Goal: Navigation & Orientation: Find specific page/section

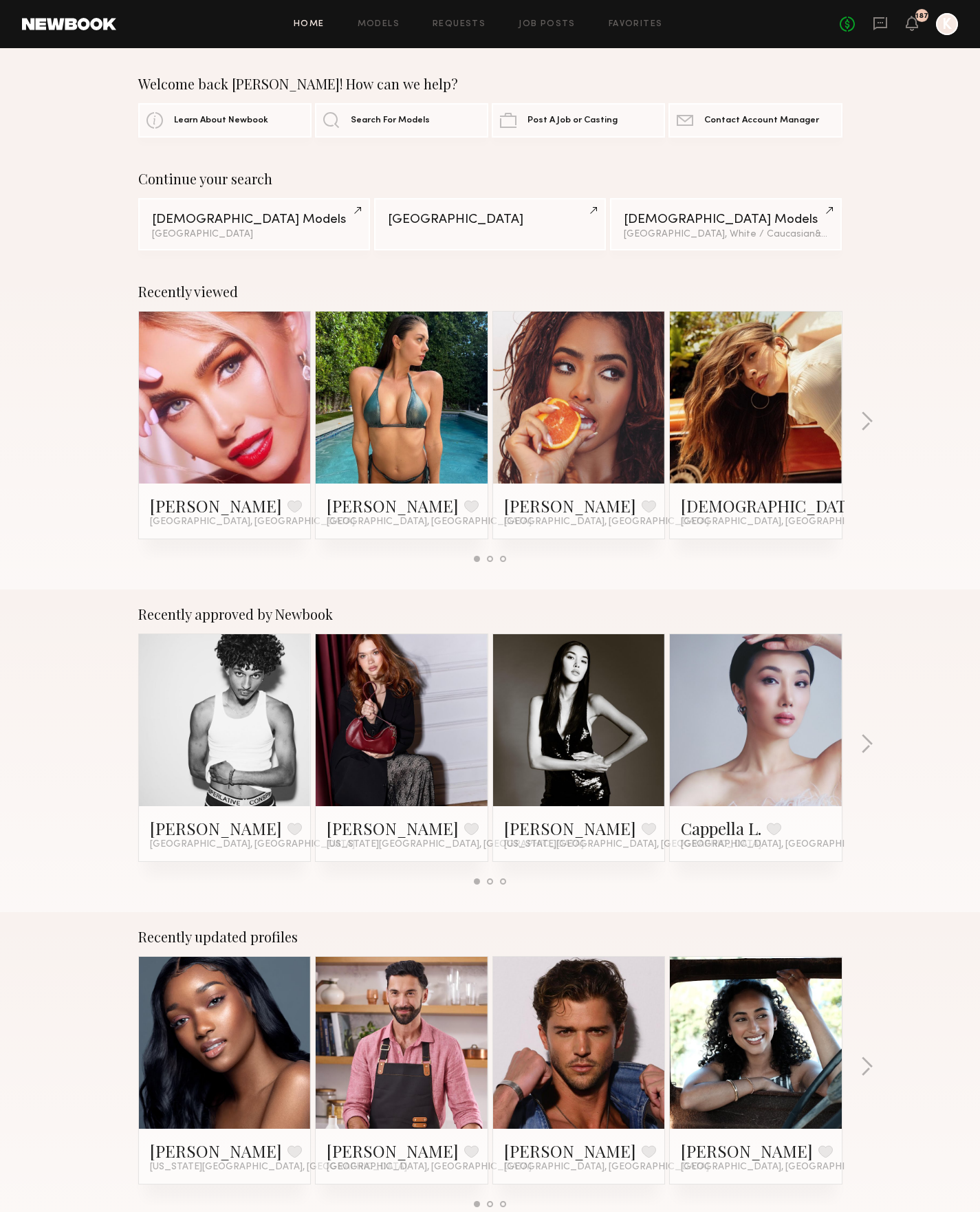
click at [874, 740] on div "Recently approved by Newbook [PERSON_NAME] Favorite [GEOGRAPHIC_DATA], CA [PERS…" at bounding box center [490, 751] width 980 height 323
click at [868, 743] on button "button" at bounding box center [866, 744] width 13 height 23
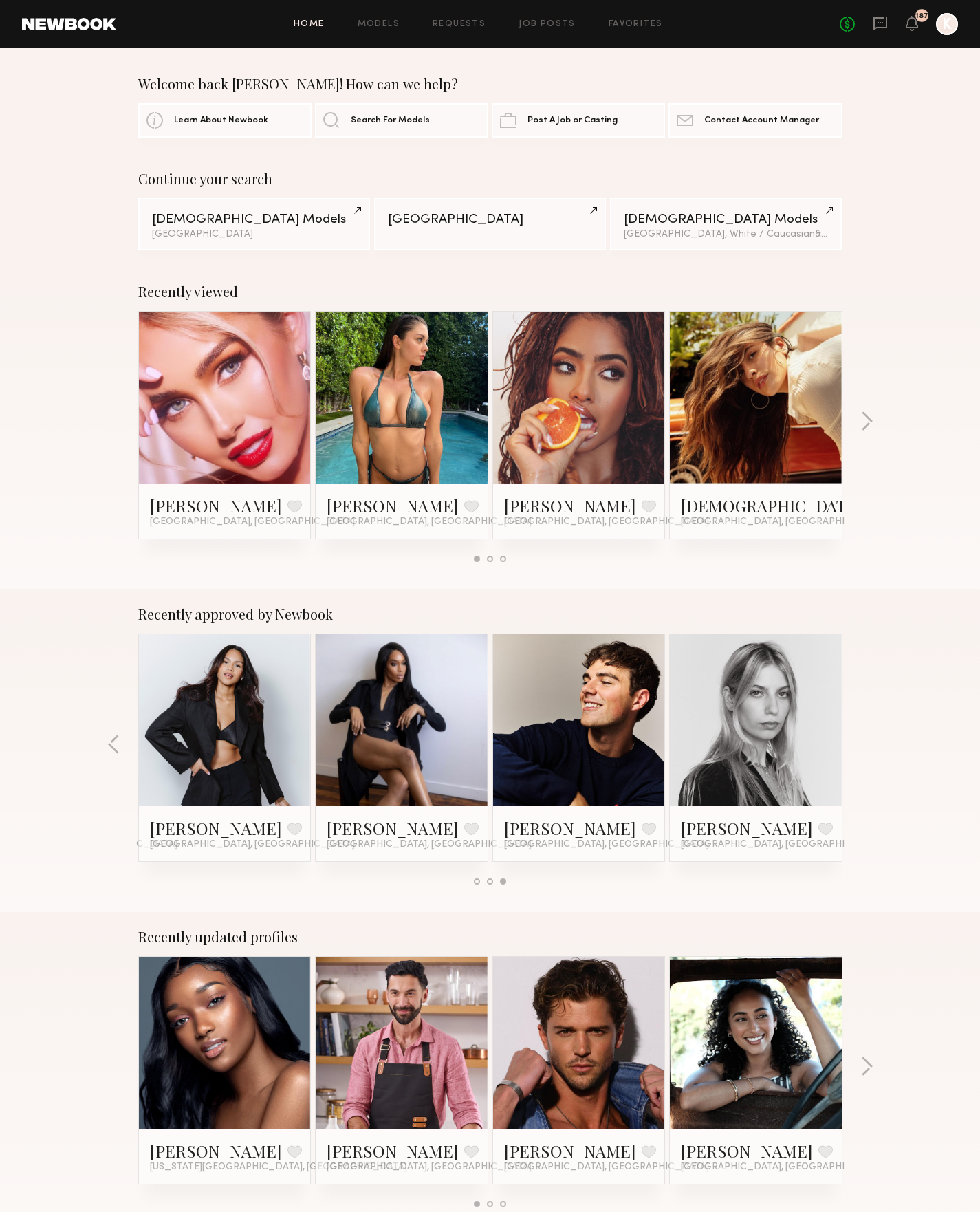
click at [107, 743] on div "Recently approved by Newbook [PERSON_NAME] Favorite [GEOGRAPHIC_DATA], CA [PERS…" at bounding box center [490, 751] width 980 height 323
click at [112, 747] on button "button" at bounding box center [114, 744] width 13 height 23
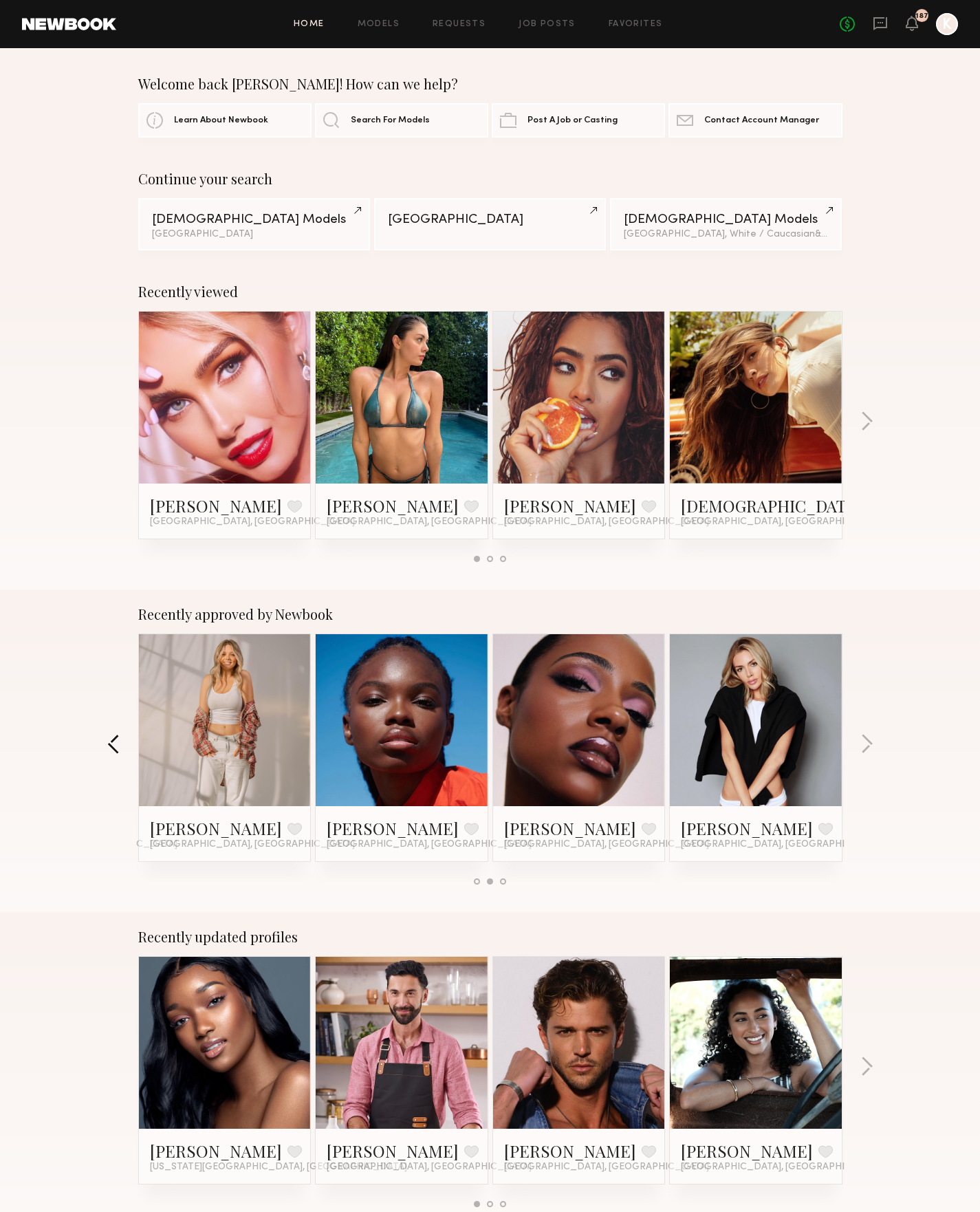
click at [112, 747] on button "button" at bounding box center [114, 744] width 13 height 23
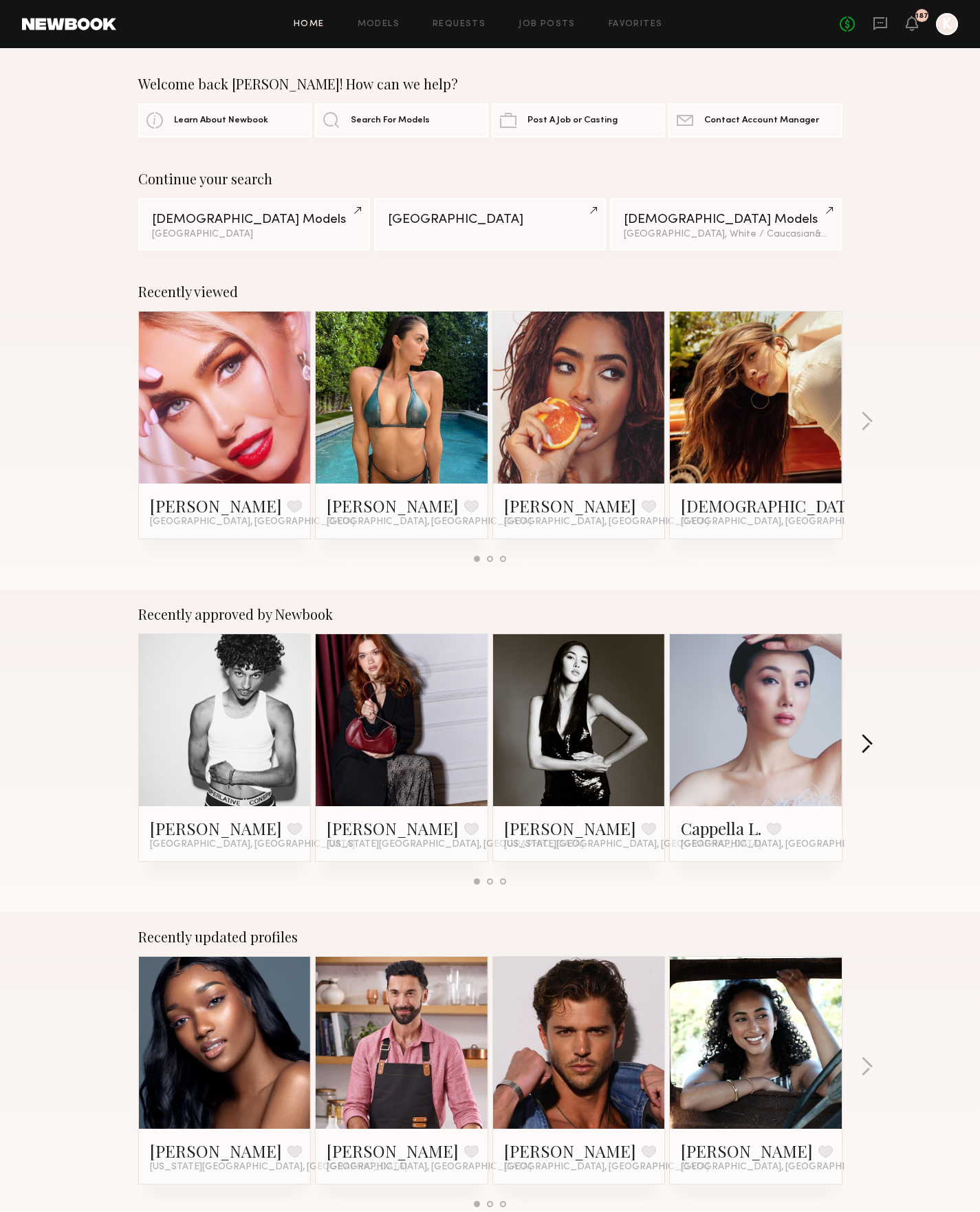
click at [869, 743] on button "button" at bounding box center [866, 744] width 13 height 23
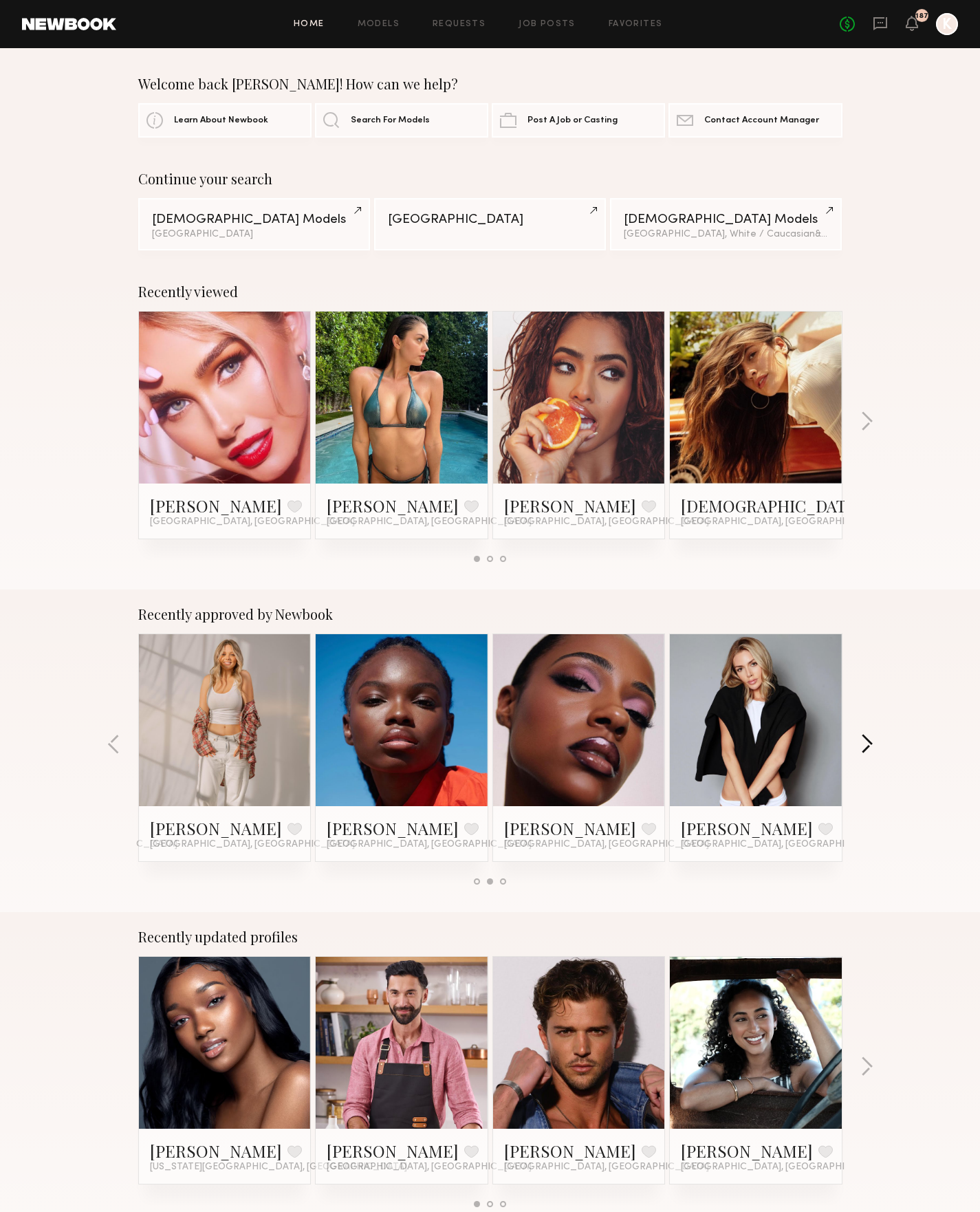
click at [870, 744] on button "button" at bounding box center [866, 744] width 13 height 23
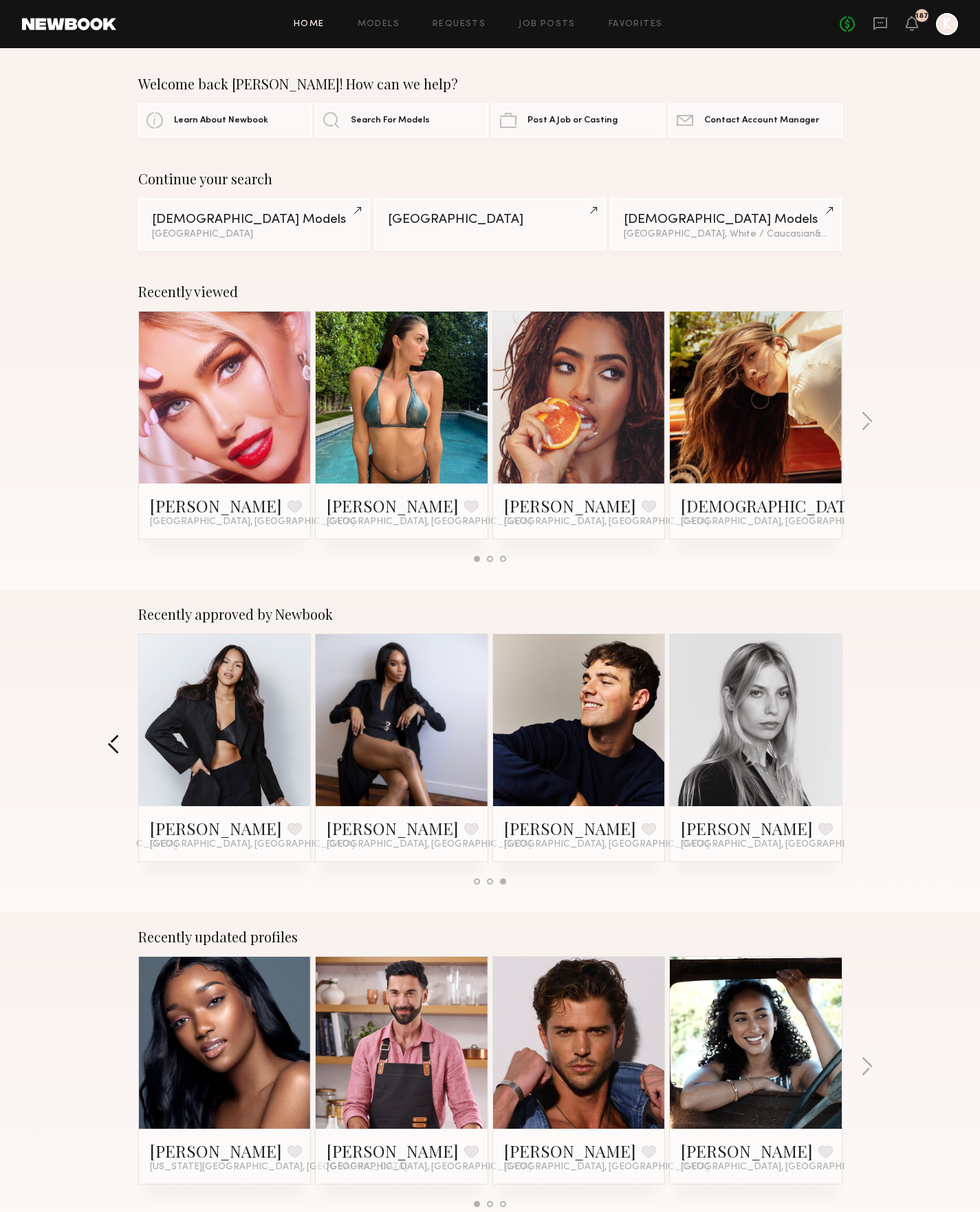
click at [114, 747] on button "button" at bounding box center [114, 744] width 13 height 23
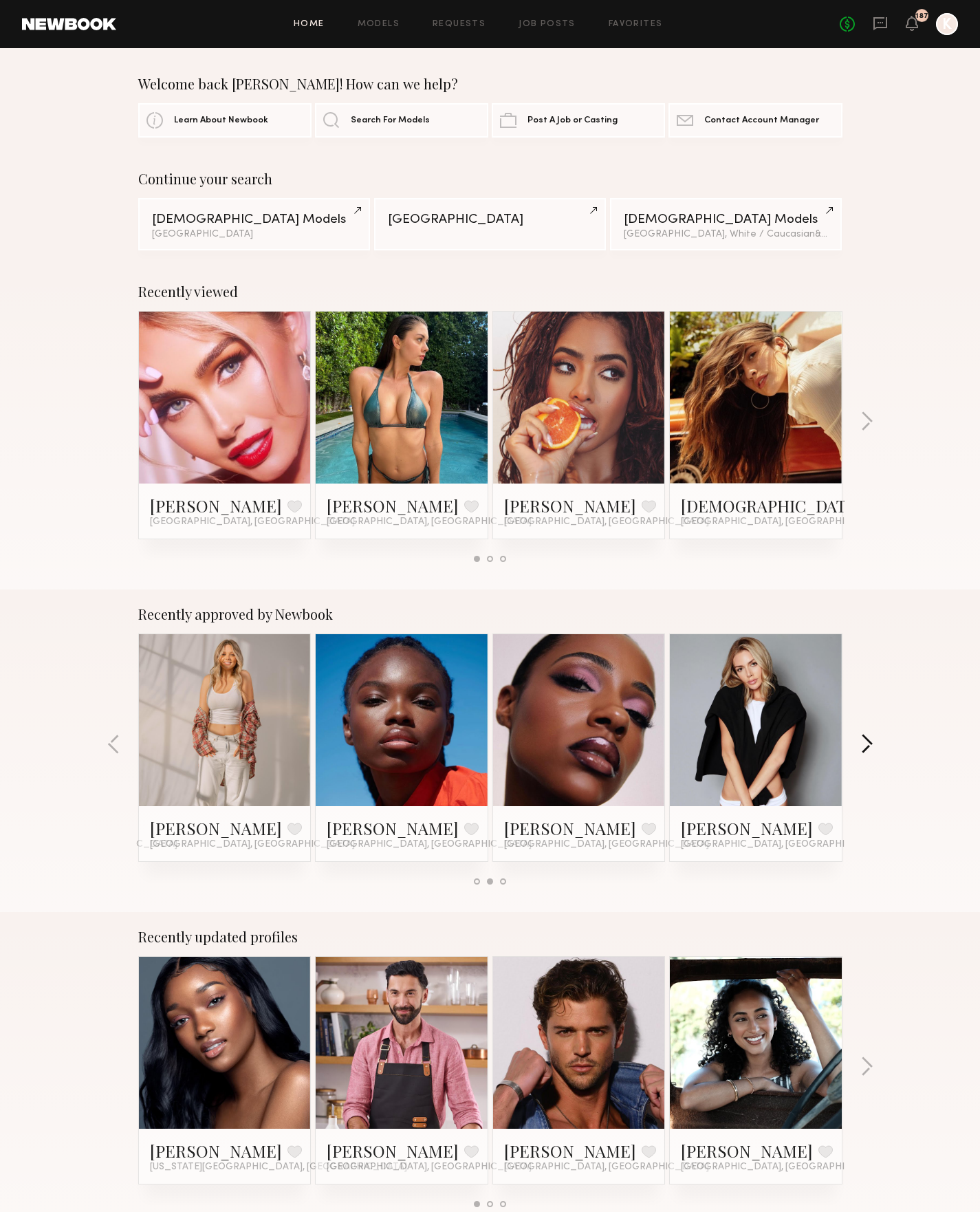
click at [868, 744] on button "button" at bounding box center [866, 744] width 13 height 23
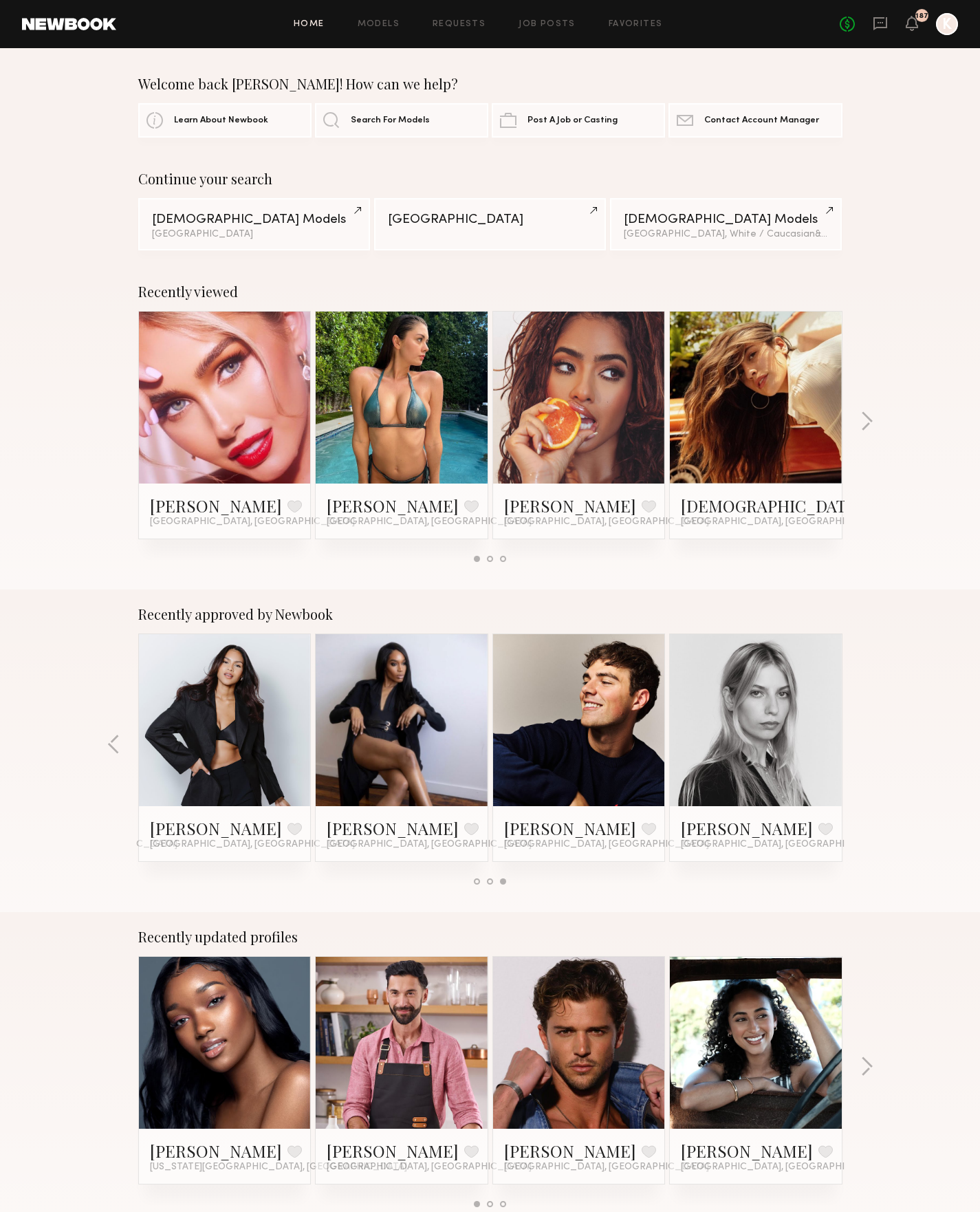
click at [868, 744] on div "Recently approved by Newbook Jonathan R. Favorite Los Angeles, CA Adelina Y. Fa…" at bounding box center [490, 751] width 980 height 323
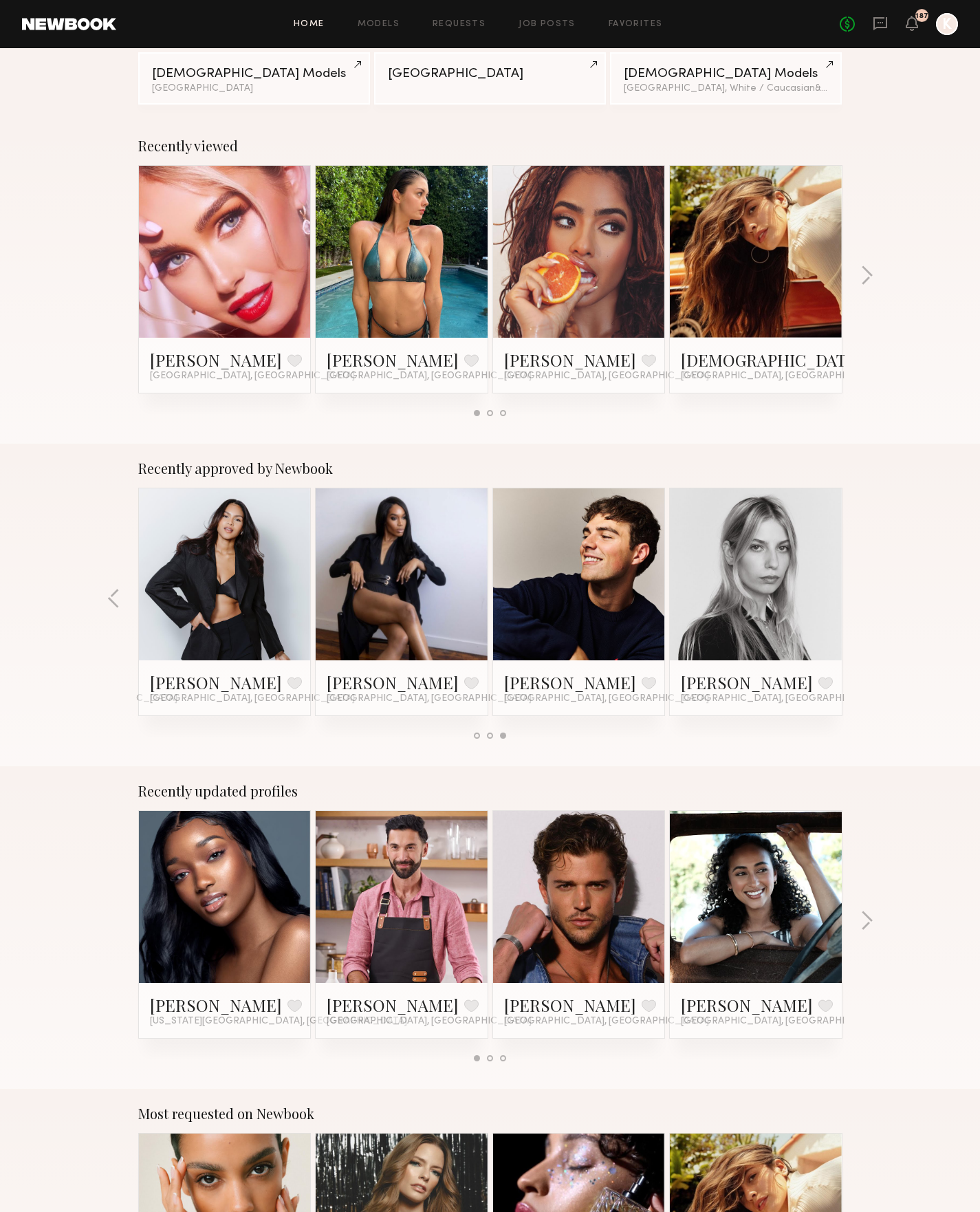
scroll to position [311, 0]
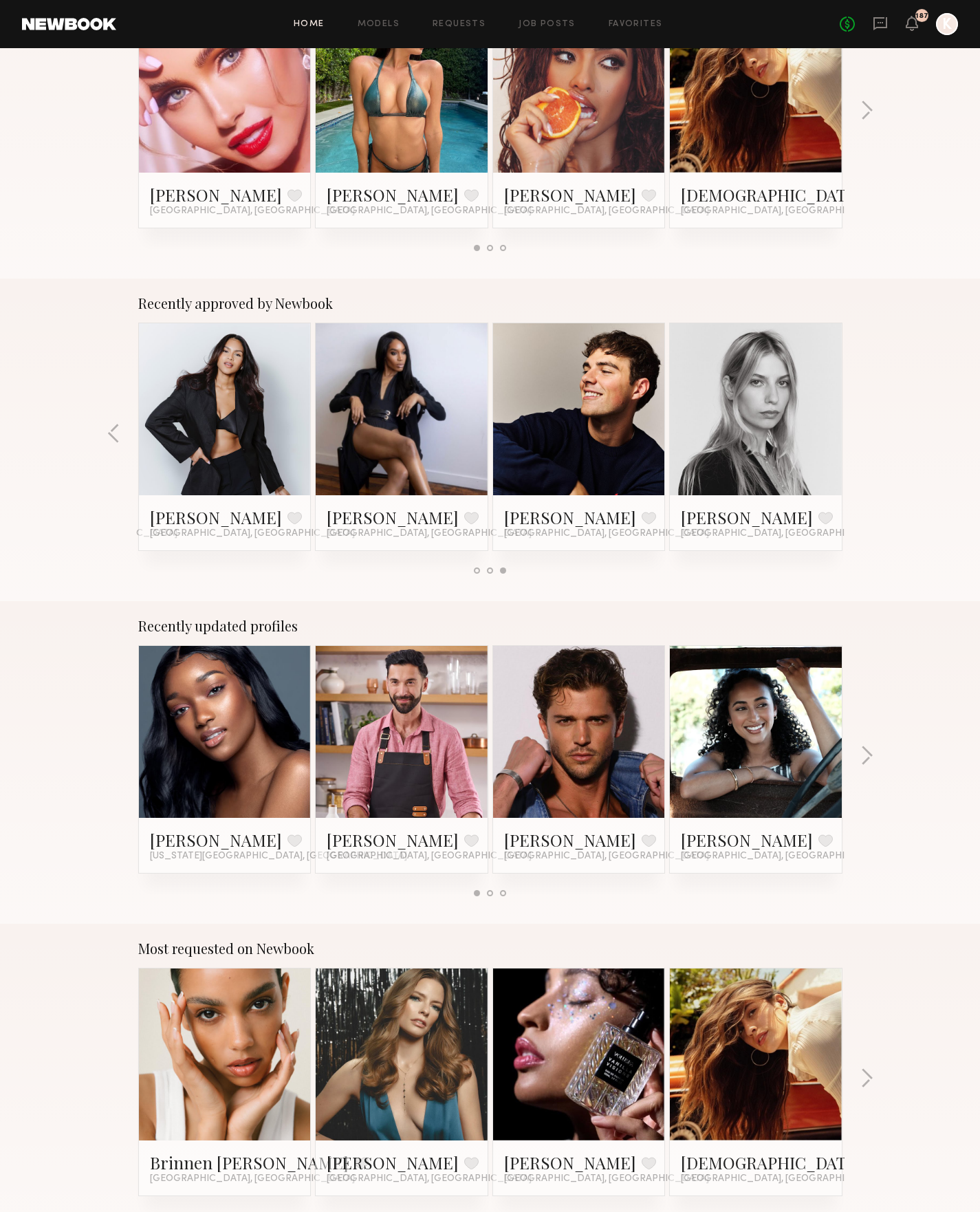
click at [897, 496] on div "Recently approved by Newbook Jonathan R. Favorite Los Angeles, CA Adelina Y. Fa…" at bounding box center [490, 440] width 980 height 323
click at [885, 760] on div "Recently updated profiles Hali O. Favorite New York City, NY Uros M. Favorite L…" at bounding box center [490, 762] width 980 height 323
click at [466, 596] on div "Recently approved by Newbook Jonathan R. Favorite Los Angeles, CA Adelina Y. Fa…" at bounding box center [490, 440] width 980 height 323
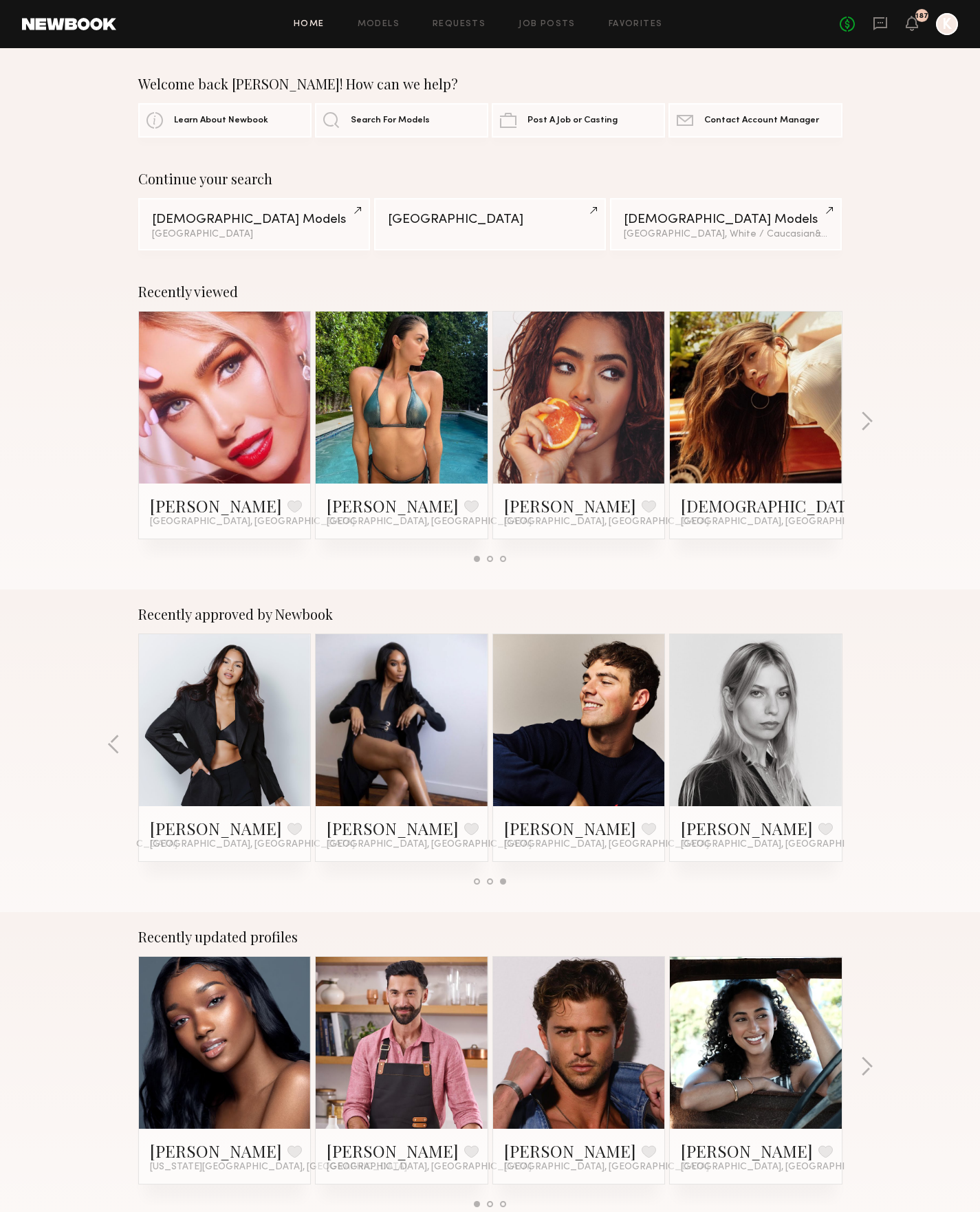
click at [429, 343] on link at bounding box center [401, 397] width 84 height 172
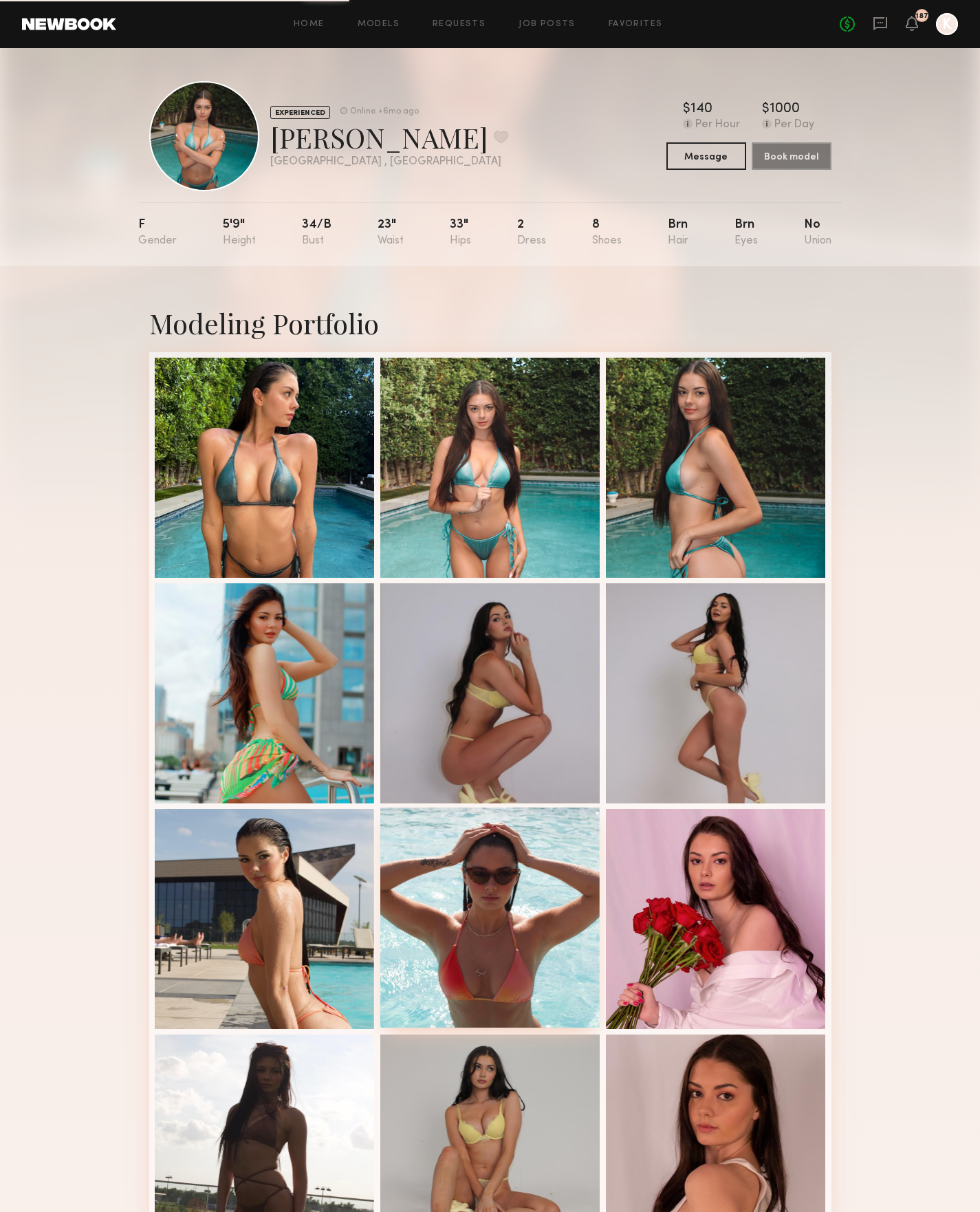
scroll to position [187, 0]
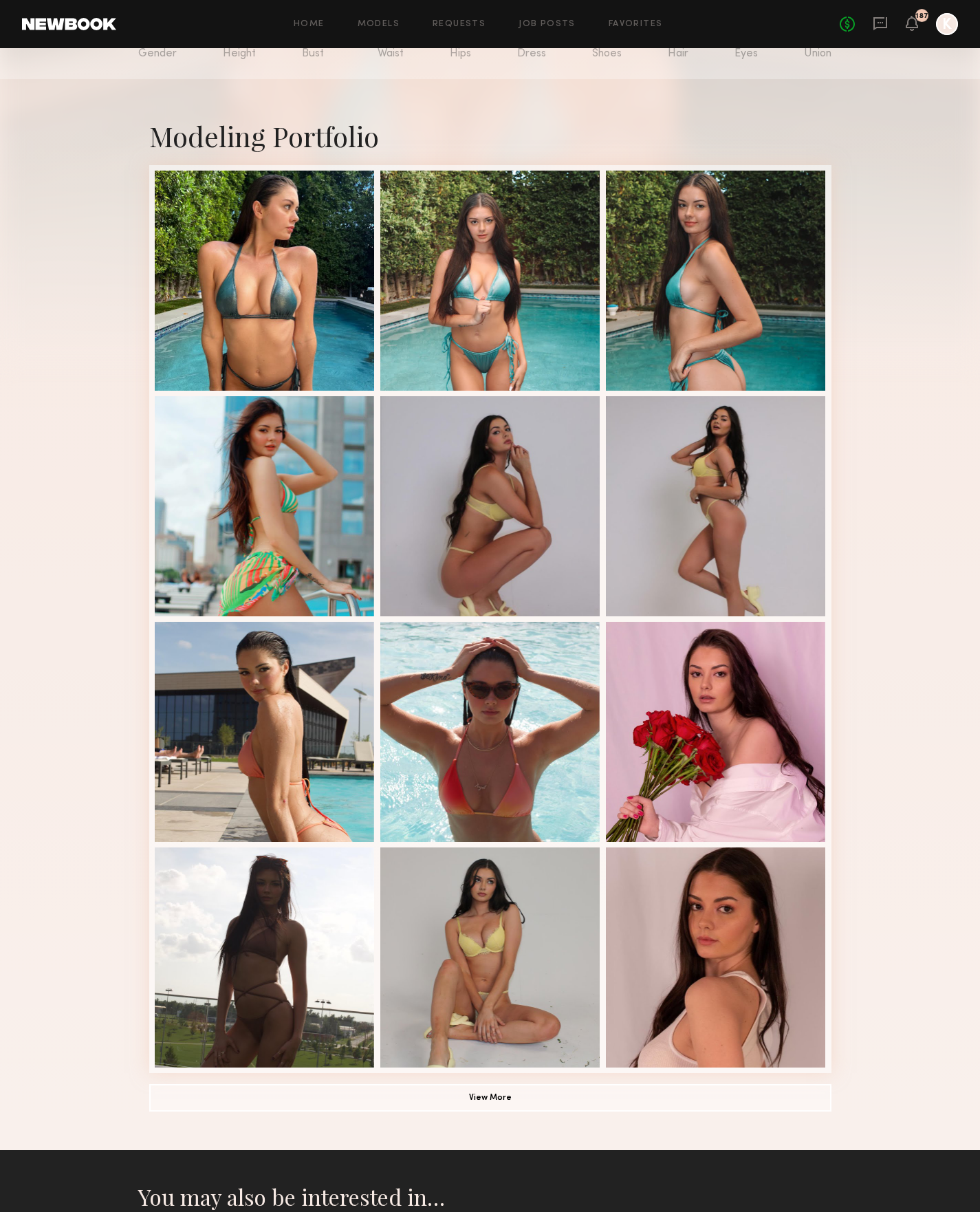
click at [51, 23] on link at bounding box center [68, 24] width 94 height 12
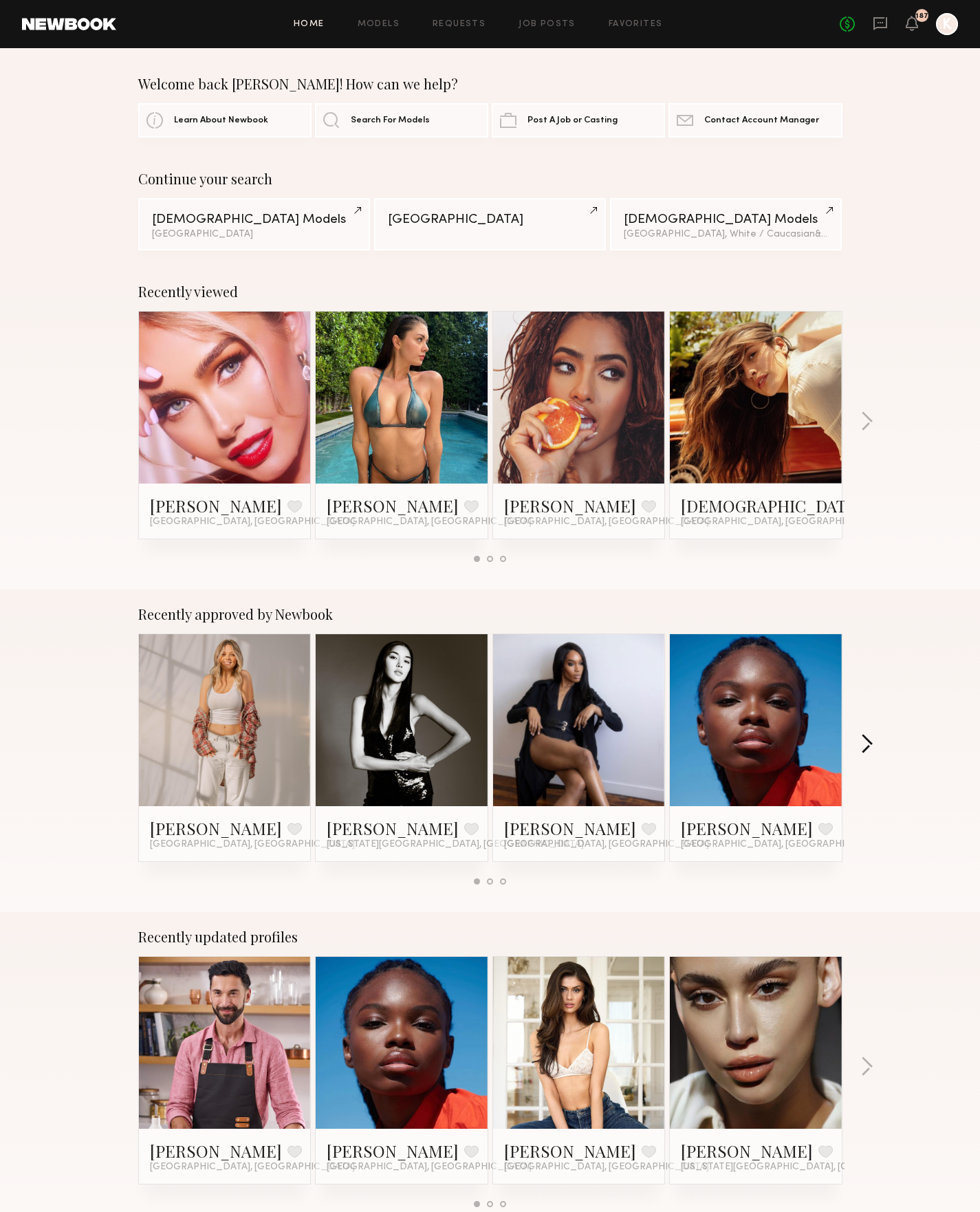
click at [866, 741] on button "button" at bounding box center [866, 744] width 13 height 23
